Goal: Task Accomplishment & Management: Use online tool/utility

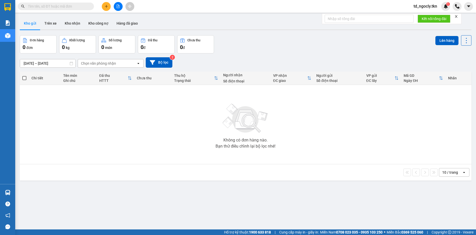
type input "0869916711"
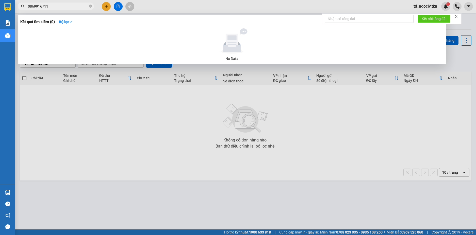
click at [51, 6] on input "0869916711" at bounding box center [58, 7] width 60 height 6
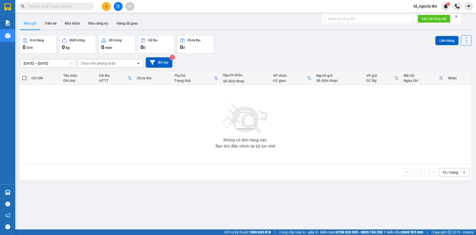
click at [51, 6] on input "text" at bounding box center [58, 7] width 60 height 6
click at [42, 7] on input "text" at bounding box center [58, 7] width 60 height 6
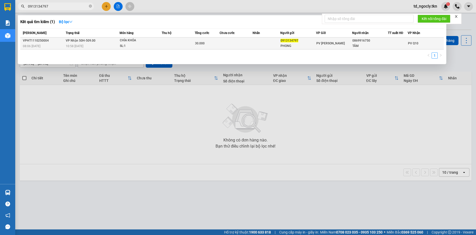
type input "0913134797"
